Goal: Task Accomplishment & Management: Manage account settings

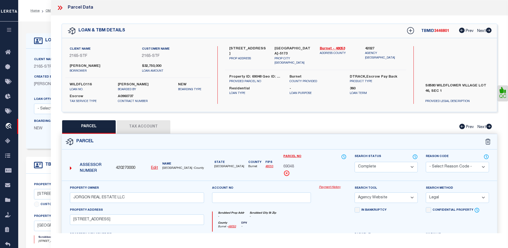
select select "CP"
select select "AGW"
select select "LEG"
select select "10"
select select "Escrow"
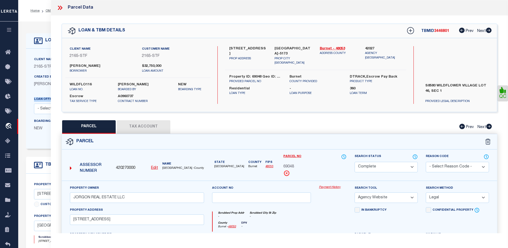
scroll to position [80, 0]
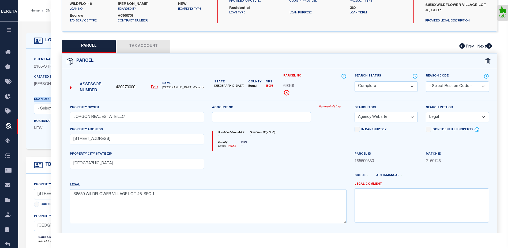
click at [12, 31] on icon "button" at bounding box center [9, 29] width 6 height 5
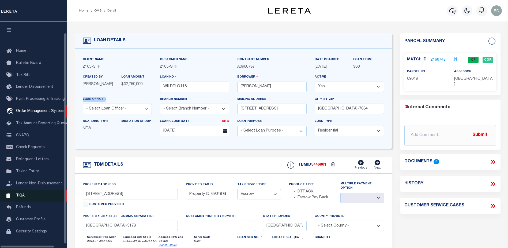
scroll to position [13, 0]
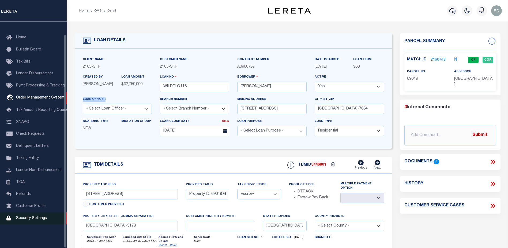
click at [32, 219] on span "Security Settings" at bounding box center [31, 218] width 31 height 4
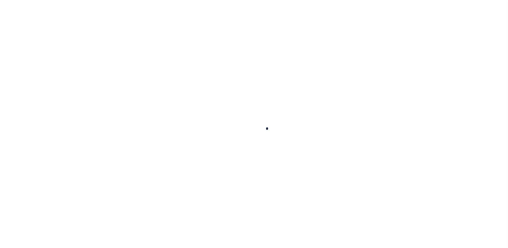
select select "100"
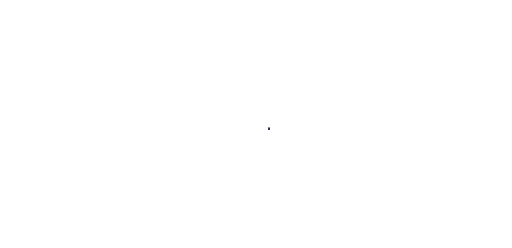
select select "100"
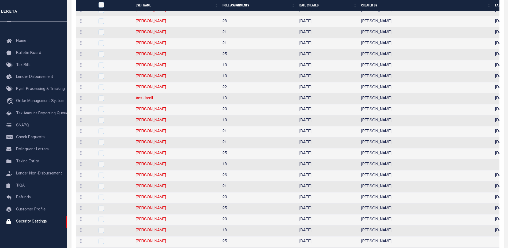
scroll to position [268, 0]
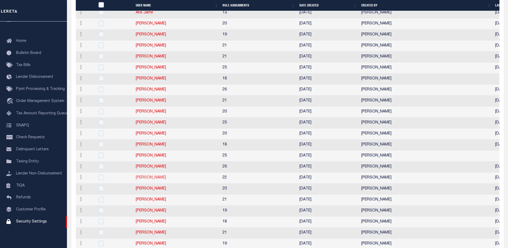
click at [151, 179] on link "[PERSON_NAME]" at bounding box center [151, 178] width 30 height 4
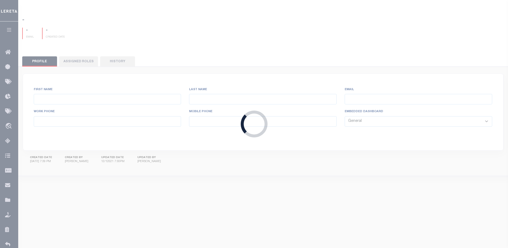
type input "[PERSON_NAME]"
type input "Gutierrez"
type input "Edgar.Gutierrez@accumatch.com"
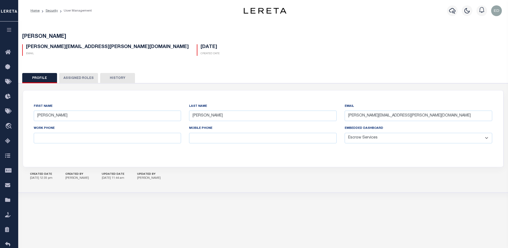
click at [393, 137] on select "General Locate Escrow Services AI Payment Verification Customer Service" at bounding box center [419, 138] width 148 height 10
select select "LOC"
click at [345, 133] on select "General Locate Escrow Services AI Payment Verification Customer Service" at bounding box center [419, 138] width 148 height 10
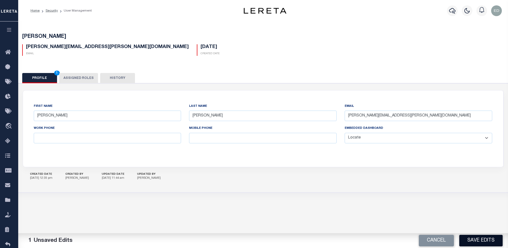
click at [473, 239] on button "Save Edits" at bounding box center [481, 240] width 43 height 12
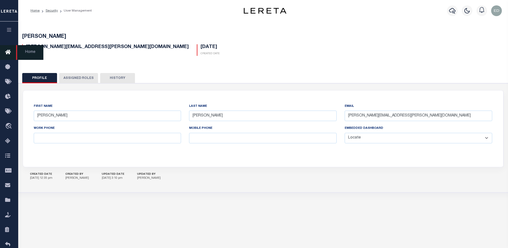
click at [7, 50] on icon at bounding box center [9, 52] width 9 height 7
